Goal: Transaction & Acquisition: Purchase product/service

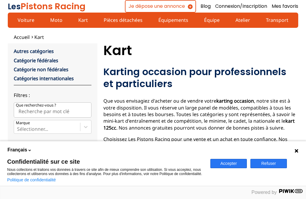
scroll to position [1, 0]
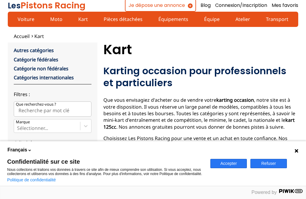
click at [296, 149] on icon at bounding box center [297, 151] width 4 height 4
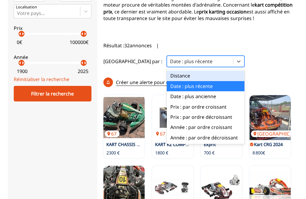
scroll to position [187, 0]
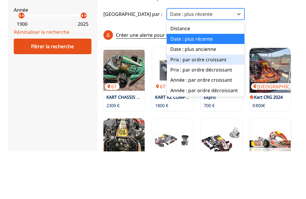
click at [234, 102] on div "Prix : par ordre croissant" at bounding box center [206, 107] width 78 height 10
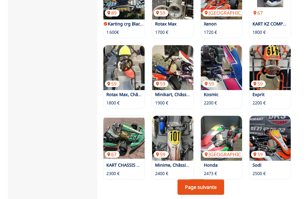
scroll to position [477, 0]
click at [133, 124] on img at bounding box center [123, 138] width 41 height 45
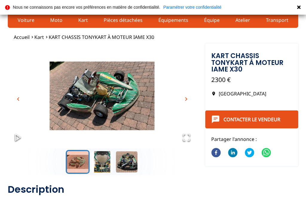
click at [105, 160] on button "Go to Slide 2" at bounding box center [102, 162] width 24 height 24
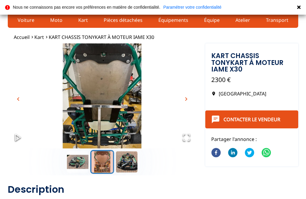
click at [131, 162] on button "Go to Slide 3" at bounding box center [127, 162] width 24 height 24
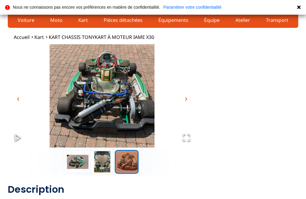
click at [188, 99] on span "chevron_right" at bounding box center [186, 98] width 7 height 7
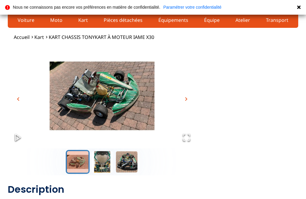
click at [128, 99] on img "Go to Slide 1" at bounding box center [102, 95] width 189 height 105
click at [189, 137] on icon "Open Fullscreen" at bounding box center [186, 137] width 8 height 8
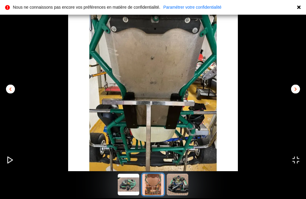
click at [295, 91] on span "chevron_right" at bounding box center [295, 88] width 7 height 7
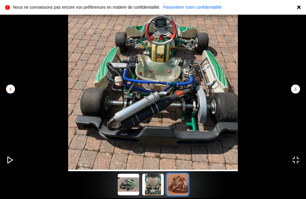
click at [297, 88] on span "chevron_right" at bounding box center [295, 88] width 7 height 7
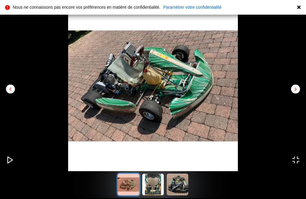
click at [295, 90] on span "chevron_right" at bounding box center [295, 88] width 7 height 7
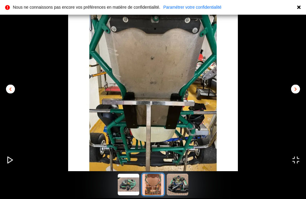
click at [300, 159] on button "Open Fullscreen" at bounding box center [296, 160] width 20 height 21
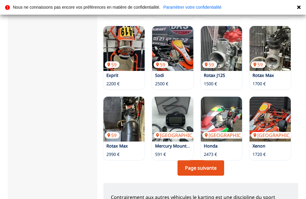
scroll to position [496, 0]
click at [218, 160] on link "Page suivante" at bounding box center [201, 168] width 47 height 16
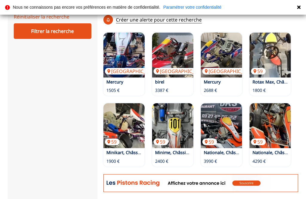
scroll to position [259, 0]
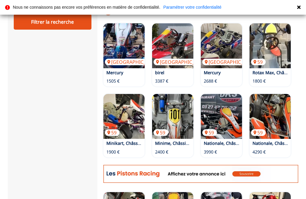
click at [231, 109] on img at bounding box center [221, 116] width 41 height 45
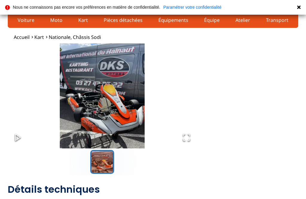
click at [109, 104] on img "Go to Slide 1" at bounding box center [102, 95] width 189 height 105
click at [190, 137] on icon "Open Fullscreen" at bounding box center [186, 137] width 8 height 8
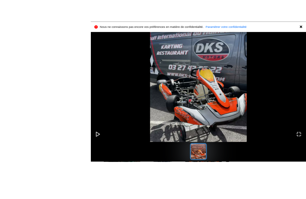
scroll to position [2, 0]
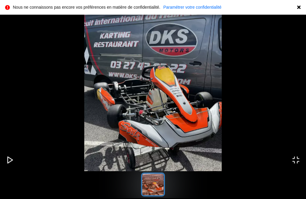
click at [304, 162] on button "Open Fullscreen" at bounding box center [296, 160] width 20 height 21
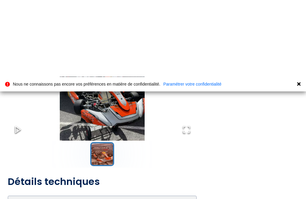
scroll to position [0, 0]
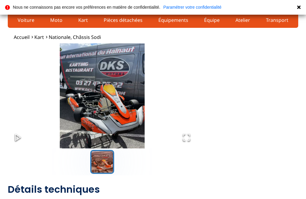
click at [41, 37] on span "Kart" at bounding box center [39, 37] width 10 height 7
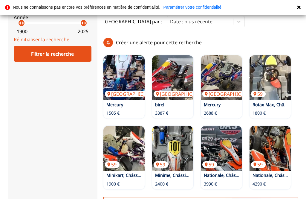
scroll to position [227, 0]
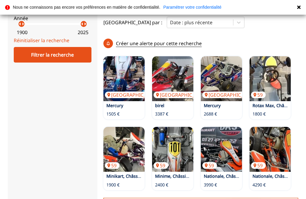
click at [175, 142] on img at bounding box center [172, 149] width 41 height 45
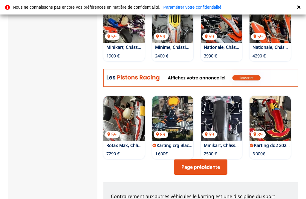
click at [217, 159] on link "Page précédente" at bounding box center [201, 167] width 54 height 16
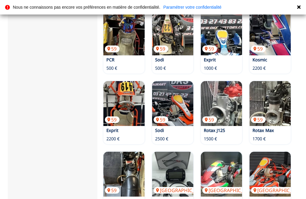
scroll to position [441, 0]
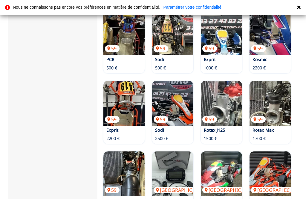
click at [125, 171] on img at bounding box center [123, 173] width 41 height 45
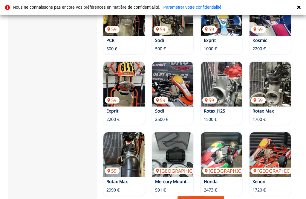
click at [278, 76] on img at bounding box center [270, 84] width 41 height 45
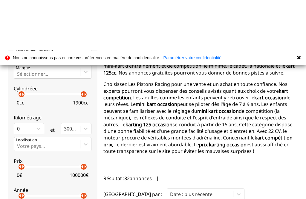
scroll to position [0, 0]
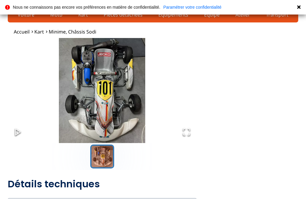
scroll to position [5, 0]
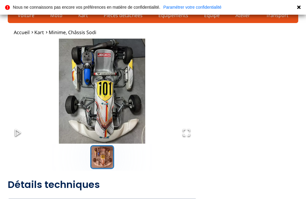
click at [119, 92] on img "Go to Slide 1" at bounding box center [102, 91] width 189 height 105
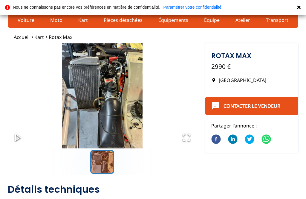
click at [115, 98] on img "Go to Slide 1" at bounding box center [102, 95] width 189 height 105
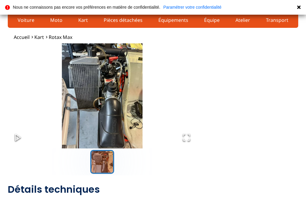
click at [116, 94] on img "Go to Slide 1" at bounding box center [102, 95] width 189 height 105
click at [113, 80] on img "Go to Slide 1" at bounding box center [102, 95] width 189 height 105
click at [190, 138] on icon "Open Fullscreen" at bounding box center [186, 137] width 8 height 8
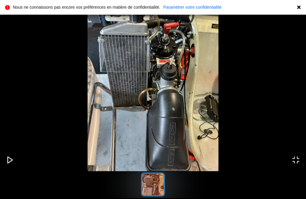
click at [296, 163] on icon "Open Fullscreen" at bounding box center [296, 160] width 8 height 8
